Goal: Task Accomplishment & Management: Manage account settings

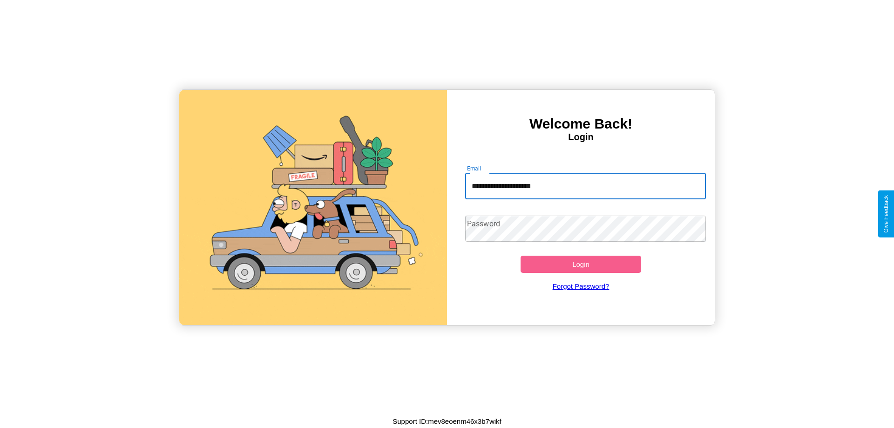
type input "**********"
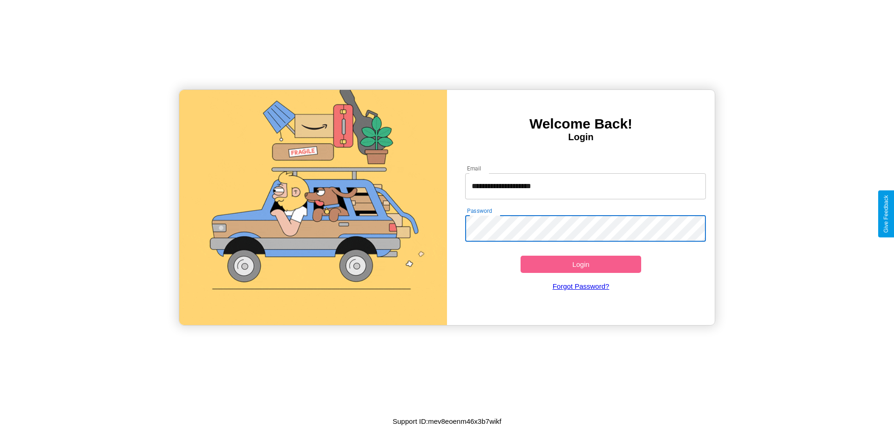
click at [581, 264] on button "Login" at bounding box center [581, 264] width 121 height 17
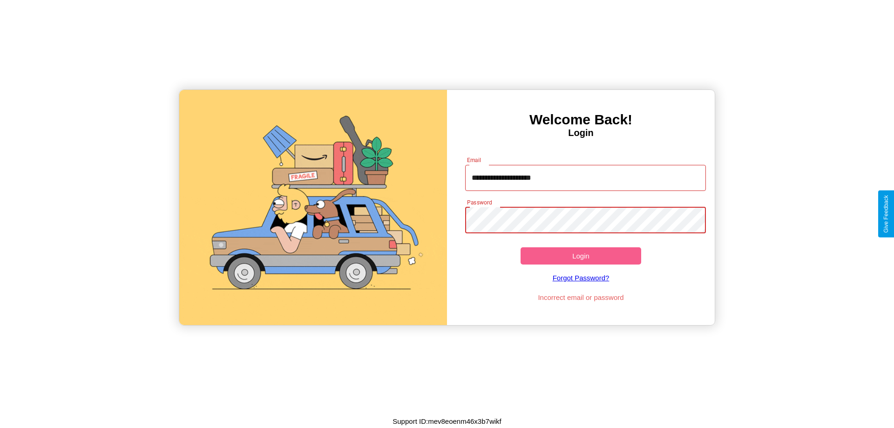
click at [581, 256] on button "Login" at bounding box center [581, 255] width 121 height 17
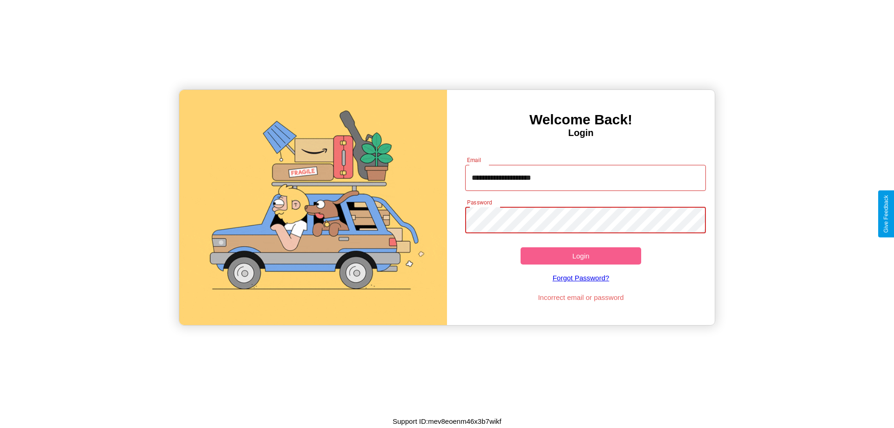
click at [581, 256] on button "Login" at bounding box center [581, 255] width 121 height 17
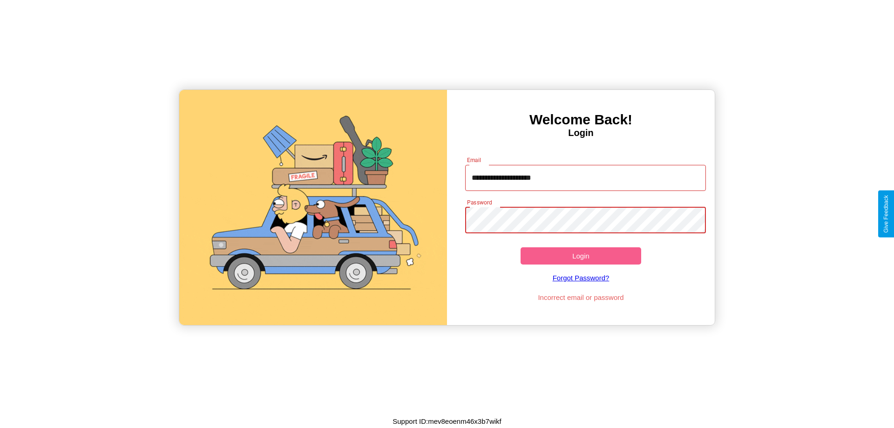
click at [581, 256] on button "Login" at bounding box center [581, 255] width 121 height 17
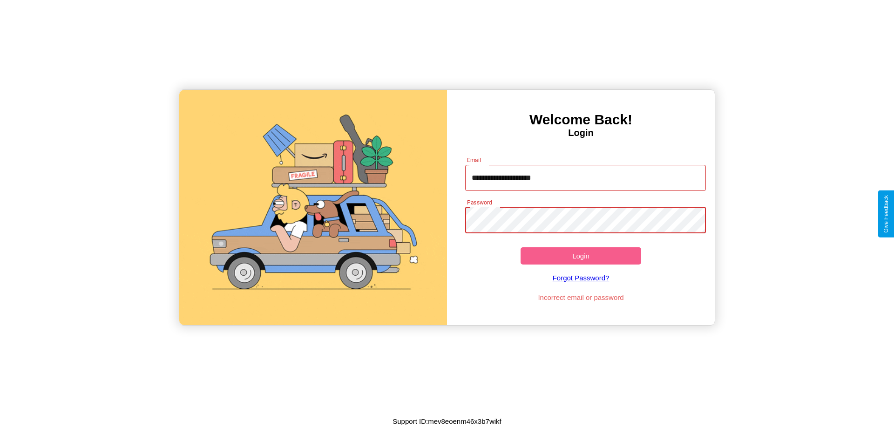
click at [581, 256] on button "Login" at bounding box center [581, 255] width 121 height 17
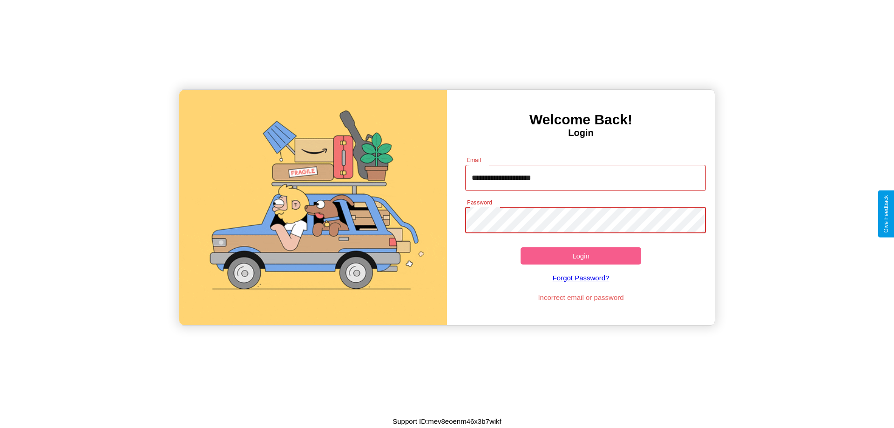
click at [581, 256] on button "Login" at bounding box center [581, 255] width 121 height 17
